Goal: Information Seeking & Learning: Learn about a topic

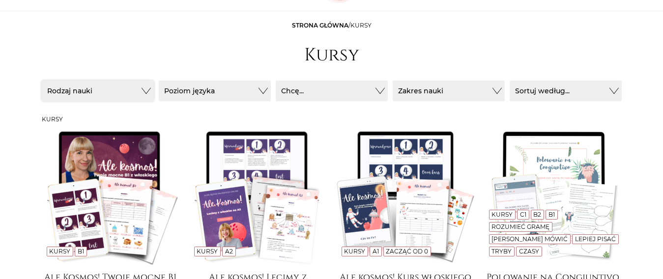
click at [106, 85] on button "Rodzaj nauki" at bounding box center [98, 91] width 112 height 21
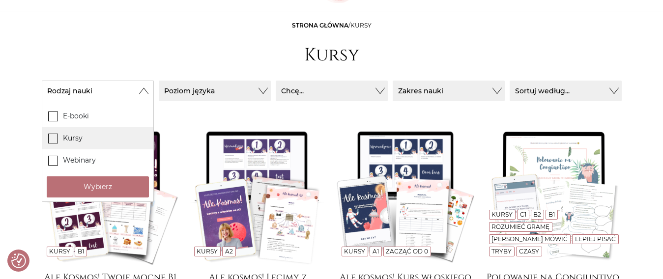
click at [91, 136] on label "Kursy" at bounding box center [97, 138] width 111 height 22
click at [0, 0] on input "Kursy" at bounding box center [0, 0] width 0 height 0
click at [216, 91] on button "Poziom języka" at bounding box center [215, 91] width 112 height 21
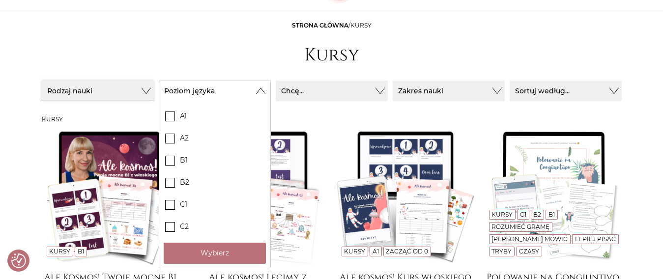
click at [115, 81] on button "Rodzaj nauki" at bounding box center [98, 91] width 112 height 21
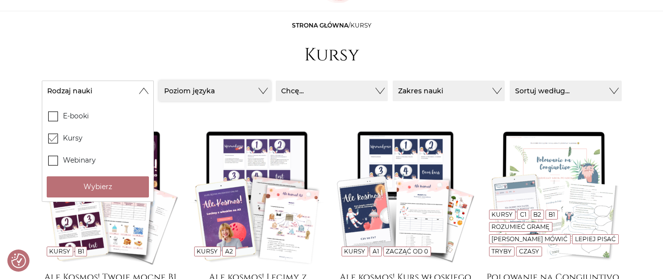
click at [180, 92] on button "Poziom języka" at bounding box center [215, 91] width 112 height 21
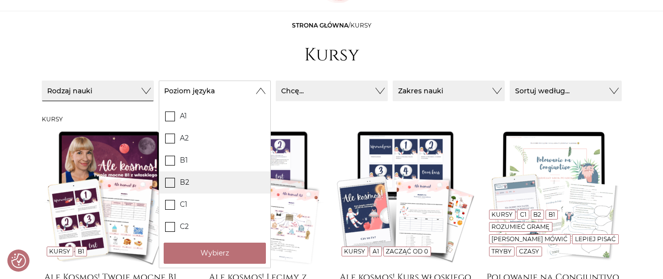
click at [197, 184] on label "B2" at bounding box center [214, 183] width 111 height 22
click at [0, 0] on input "B2" at bounding box center [0, 0] width 0 height 0
click at [308, 94] on button "Chcę..." at bounding box center [332, 91] width 112 height 21
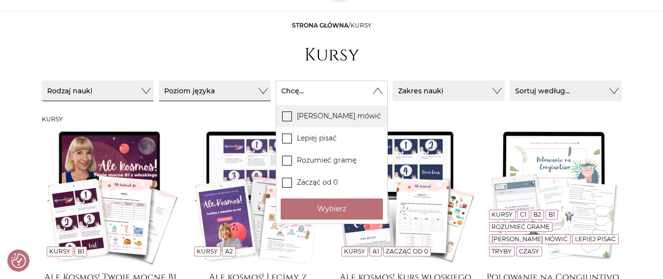
click at [322, 118] on label "[PERSON_NAME] mówić" at bounding box center [331, 116] width 111 height 22
click at [0, 0] on input "[PERSON_NAME] mówić" at bounding box center [0, 0] width 0 height 0
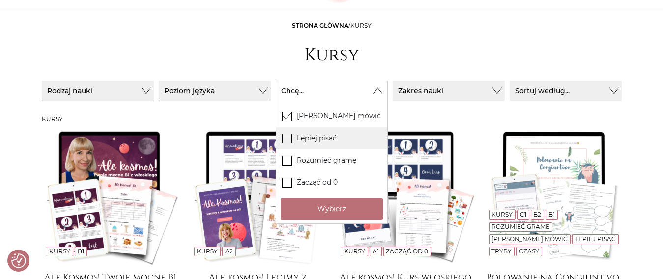
click at [334, 142] on label "Lepiej pisać" at bounding box center [331, 138] width 111 height 22
click at [0, 0] on input "Lepiej pisać" at bounding box center [0, 0] width 0 height 0
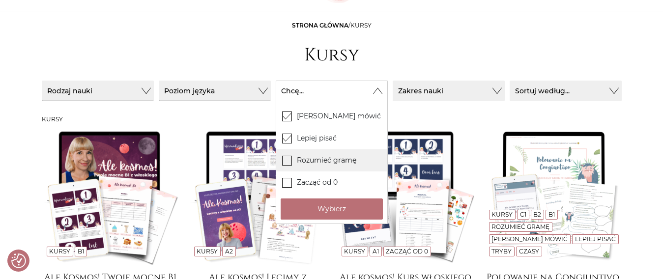
click at [334, 160] on label "Rozumieć gramę" at bounding box center [331, 160] width 111 height 22
click at [0, 0] on input "Rozumieć gramę" at bounding box center [0, 0] width 0 height 0
click at [425, 88] on button "Zakres nauki" at bounding box center [449, 91] width 112 height 21
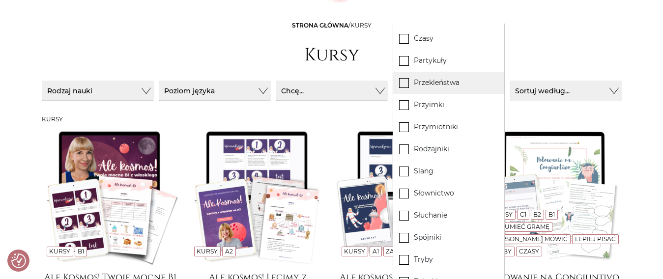
click at [425, 88] on label "Przekleństwa" at bounding box center [448, 83] width 111 height 22
click at [0, 0] on input "Przekleństwa" at bounding box center [0, 0] width 0 height 0
click at [425, 88] on label "Przekleństwa" at bounding box center [448, 83] width 111 height 22
click at [0, 0] on input "Przekleństwa" at bounding box center [0, 0] width 0 height 0
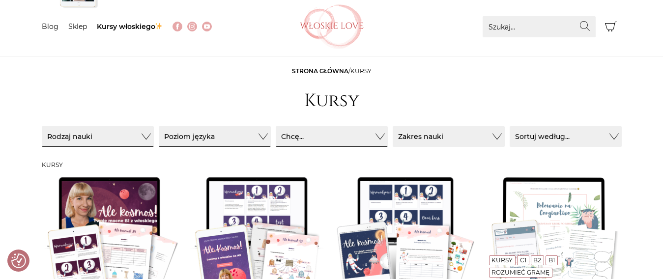
scroll to position [49, 0]
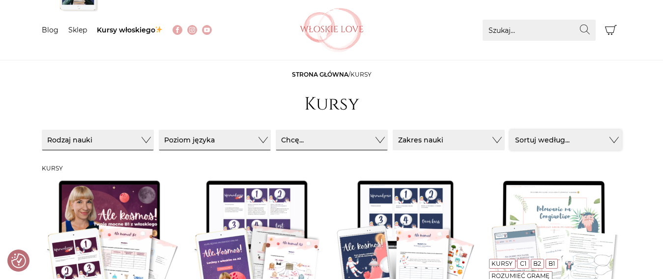
click at [587, 139] on button "Sortuj według..." at bounding box center [566, 140] width 112 height 21
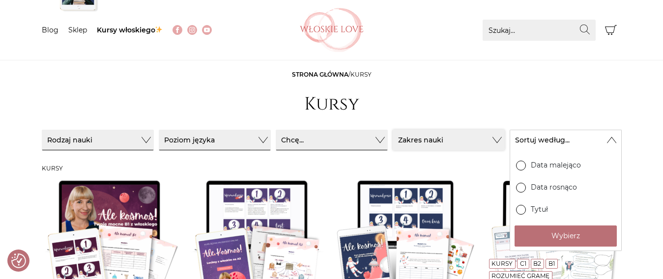
click at [443, 134] on button "Zakres nauki" at bounding box center [449, 140] width 112 height 21
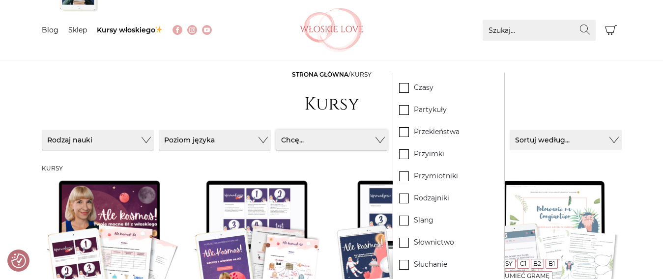
click at [302, 137] on button "Chcę..." at bounding box center [332, 140] width 112 height 21
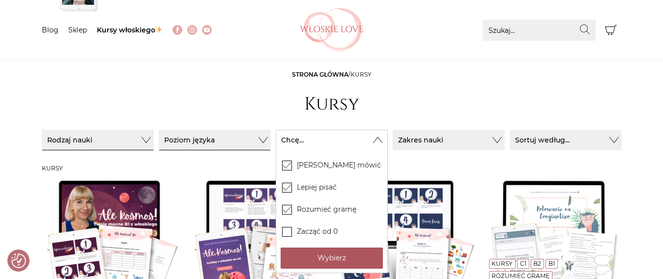
click at [323, 253] on button "Wybierz" at bounding box center [332, 258] width 102 height 21
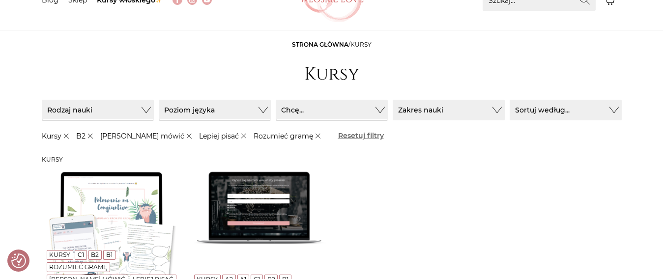
scroll to position [0, 0]
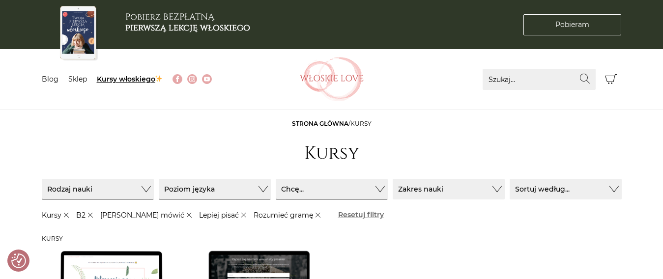
click at [111, 76] on link "Kursy włoskiego" at bounding box center [130, 79] width 66 height 9
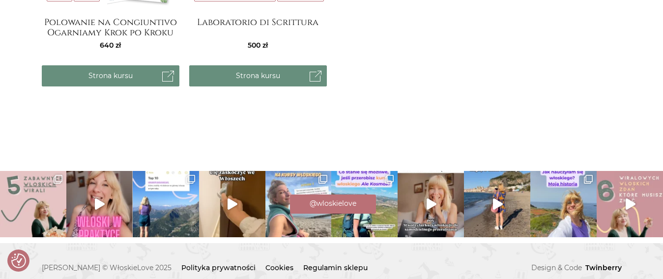
scroll to position [387, 0]
